Goal: Use online tool/utility: Utilize a website feature to perform a specific function

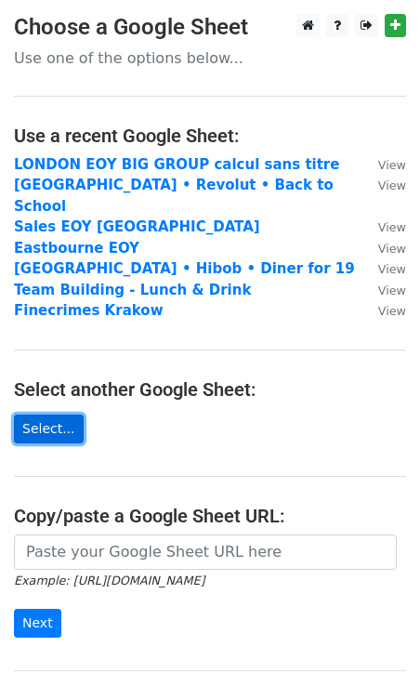
click at [46, 414] on link "Select..." at bounding box center [49, 428] width 70 height 29
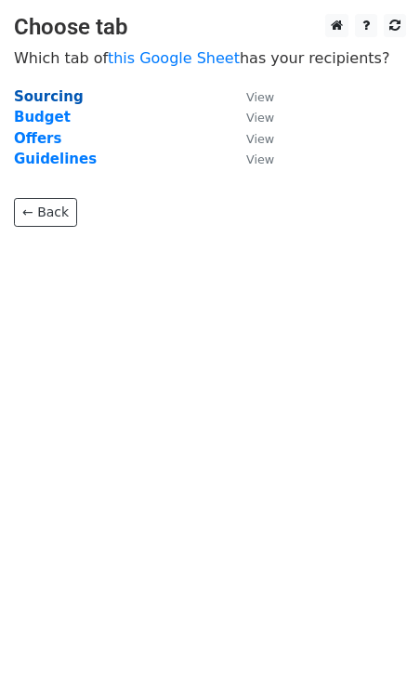
click at [63, 98] on strong "Sourcing" at bounding box center [49, 96] width 70 height 17
